Goal: Feedback & Contribution: Contribute content

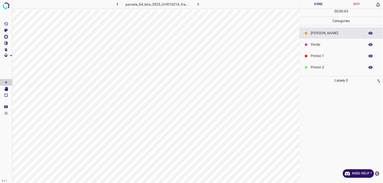
click at [325, 56] on p "Pintón 1" at bounding box center [337, 55] width 52 height 5
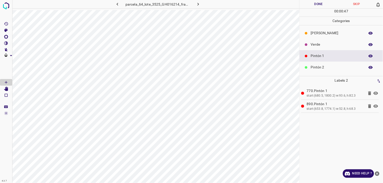
click at [316, 65] on p "Pintón 2" at bounding box center [337, 67] width 52 height 5
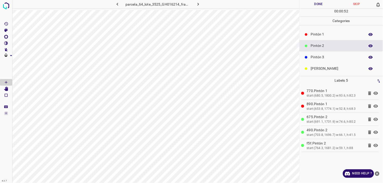
scroll to position [28, 0]
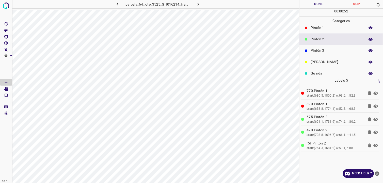
click at [320, 45] on div "Pintón 3" at bounding box center [341, 50] width 83 height 11
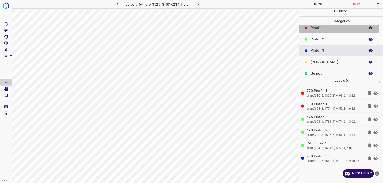
click at [317, 29] on p "Pintón 1" at bounding box center [337, 27] width 52 height 5
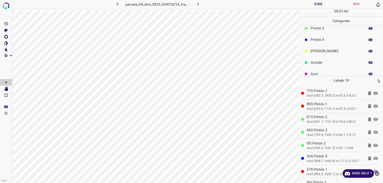
scroll to position [44, 0]
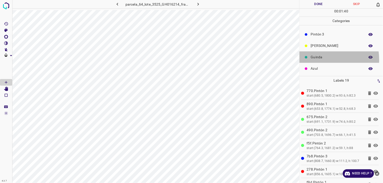
click at [318, 60] on p "Guinda" at bounding box center [337, 57] width 52 height 5
click at [318, 39] on div "Pintón 3" at bounding box center [341, 34] width 83 height 11
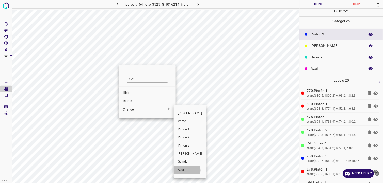
click at [187, 171] on span "Azul" at bounding box center [190, 170] width 24 height 5
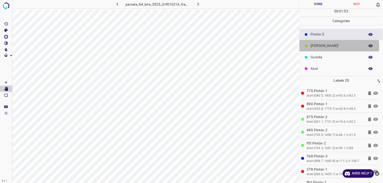
click at [314, 47] on p "[PERSON_NAME]" at bounding box center [337, 45] width 52 height 5
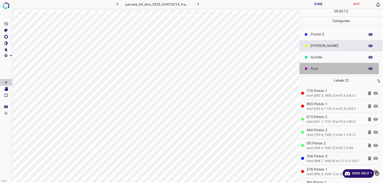
click at [318, 69] on p "Azul" at bounding box center [337, 68] width 52 height 5
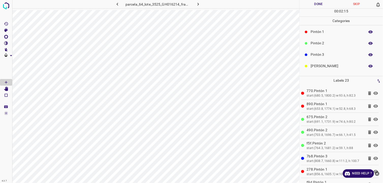
scroll to position [0, 0]
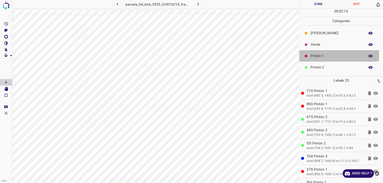
click at [325, 54] on p "Pintón 1" at bounding box center [337, 55] width 52 height 5
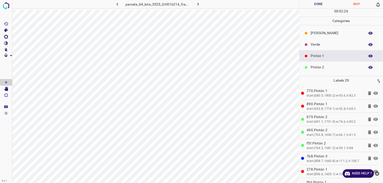
click at [312, 32] on p "[PERSON_NAME]" at bounding box center [337, 32] width 52 height 5
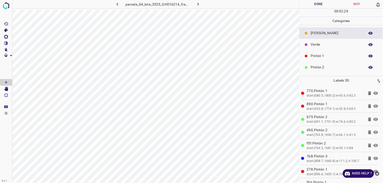
click at [314, 61] on div "Pintón 1" at bounding box center [341, 55] width 83 height 11
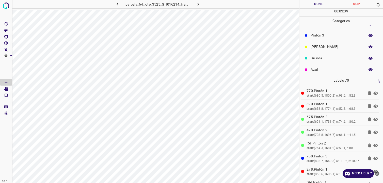
scroll to position [44, 0]
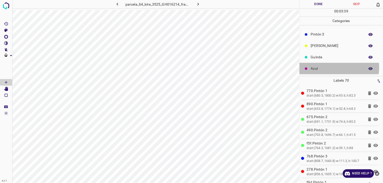
click at [336, 68] on p "Azul" at bounding box center [337, 68] width 52 height 5
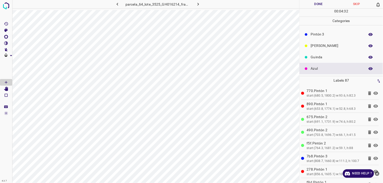
click at [314, 54] on div "Guinda" at bounding box center [341, 57] width 83 height 11
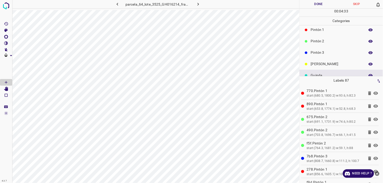
scroll to position [16, 0]
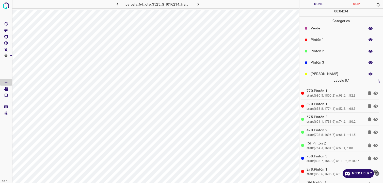
click at [314, 32] on div "Verde" at bounding box center [341, 28] width 83 height 11
click at [329, 48] on div "Pintón 2" at bounding box center [341, 50] width 83 height 11
click at [323, 39] on p "Pintón 1" at bounding box center [337, 39] width 52 height 5
click at [318, 53] on p "Pintón 2" at bounding box center [337, 51] width 52 height 5
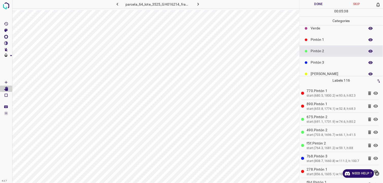
click at [315, 61] on p "Pintón 3" at bounding box center [337, 62] width 52 height 5
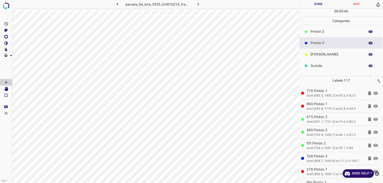
scroll to position [44, 0]
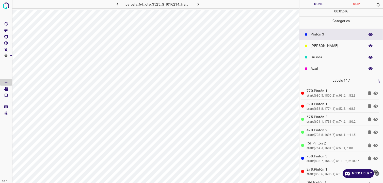
click at [324, 65] on div "Azul" at bounding box center [341, 68] width 83 height 11
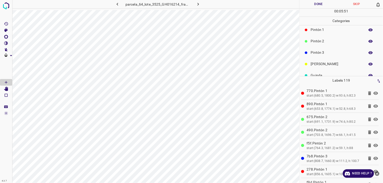
scroll to position [16, 0]
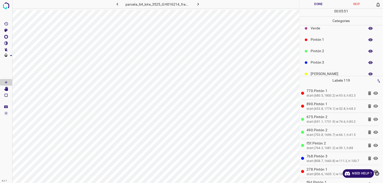
click at [330, 50] on p "Pintón 2" at bounding box center [337, 51] width 52 height 5
click at [352, 37] on p "Pintón 1" at bounding box center [337, 39] width 52 height 5
click at [345, 51] on p "Pintón 2" at bounding box center [337, 51] width 52 height 5
click at [315, 29] on p "Verde" at bounding box center [337, 28] width 52 height 5
click at [319, 47] on div "Pintón 2" at bounding box center [341, 50] width 83 height 11
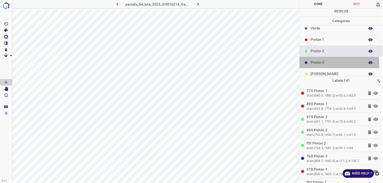
click at [318, 67] on div "Pintón 3" at bounding box center [341, 62] width 83 height 11
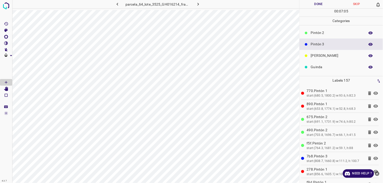
scroll to position [44, 0]
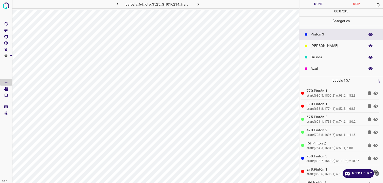
click at [320, 63] on div "Guinda" at bounding box center [341, 57] width 83 height 11
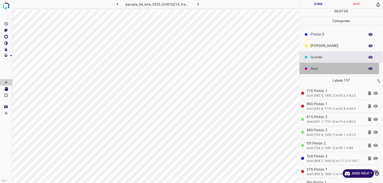
click at [317, 67] on p "Azul" at bounding box center [337, 68] width 52 height 5
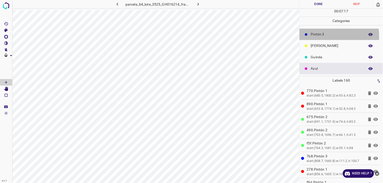
click at [315, 37] on p "Pintón 3" at bounding box center [337, 34] width 52 height 5
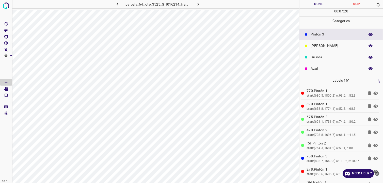
scroll to position [16, 0]
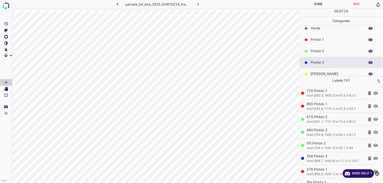
click at [327, 52] on p "Pintón 2" at bounding box center [337, 51] width 52 height 5
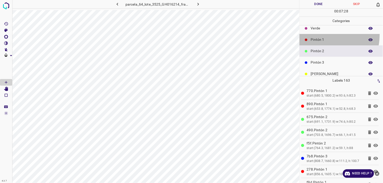
click at [313, 34] on div "Pintón 1" at bounding box center [341, 39] width 83 height 11
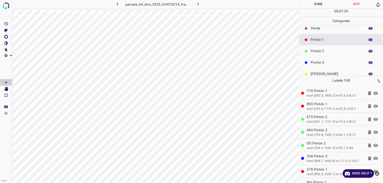
click at [318, 53] on p "Pintón 2" at bounding box center [337, 51] width 52 height 5
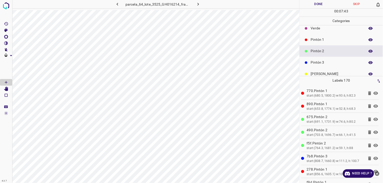
click at [321, 39] on p "Pintón 1" at bounding box center [337, 39] width 52 height 5
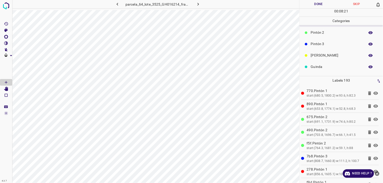
scroll to position [44, 0]
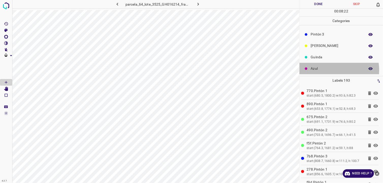
click at [325, 70] on p "Azul" at bounding box center [337, 68] width 52 height 5
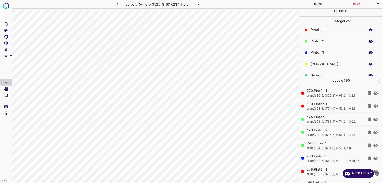
scroll to position [16, 0]
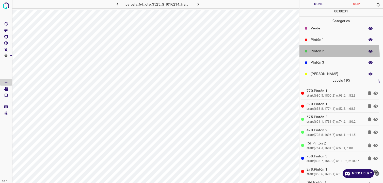
drag, startPoint x: 320, startPoint y: 56, endPoint x: 320, endPoint y: 60, distance: 4.3
click at [320, 56] on div "Pintón 2" at bounding box center [341, 50] width 83 height 11
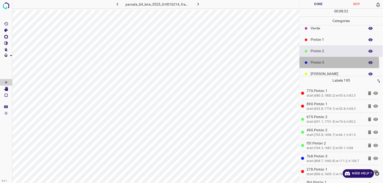
click at [320, 64] on p "Pintón 3" at bounding box center [337, 62] width 52 height 5
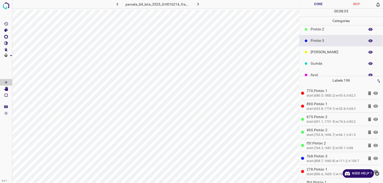
scroll to position [44, 0]
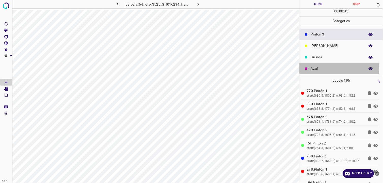
click at [325, 69] on p "Azul" at bounding box center [337, 68] width 52 height 5
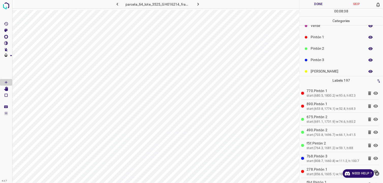
scroll to position [0, 0]
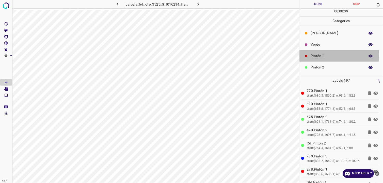
click at [322, 55] on p "Pintón 1" at bounding box center [337, 55] width 52 height 5
